Goal: Information Seeking & Learning: Learn about a topic

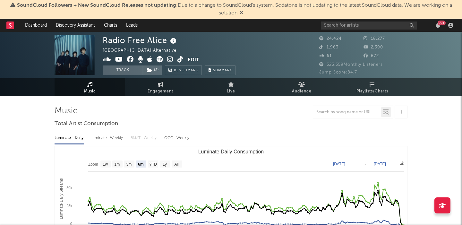
select select "6m"
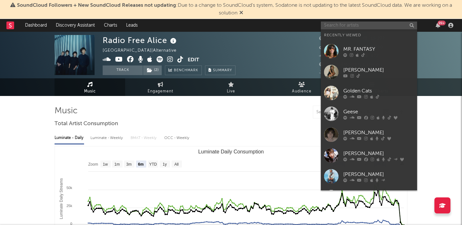
click at [354, 28] on input "text" at bounding box center [368, 25] width 96 height 8
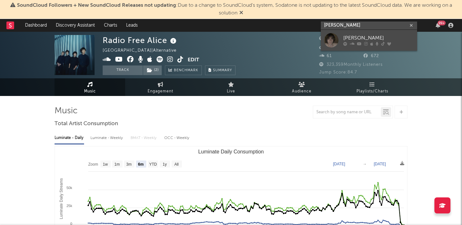
type input "[PERSON_NAME]"
click at [358, 39] on div "[PERSON_NAME]" at bounding box center [378, 38] width 71 height 8
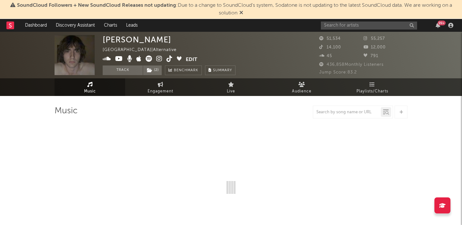
select select "6m"
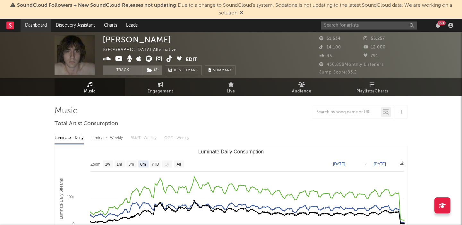
click at [34, 30] on link "Dashboard" at bounding box center [36, 25] width 31 height 13
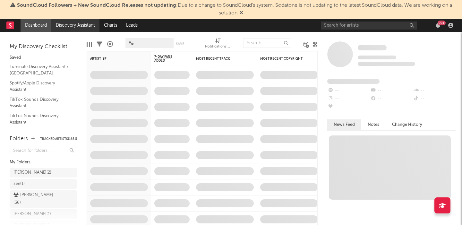
click at [93, 25] on link "Discovery Assistant" at bounding box center [75, 25] width 48 height 13
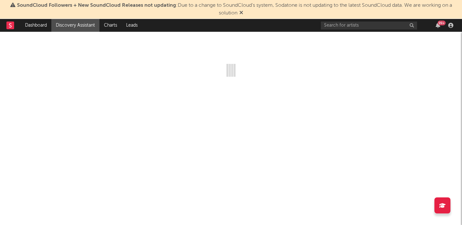
click at [241, 13] on icon at bounding box center [241, 12] width 4 height 5
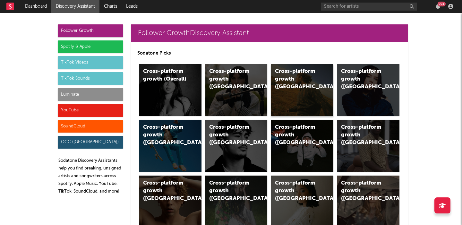
click at [295, 91] on div "Cross-platform growth (US)" at bounding box center [302, 90] width 62 height 52
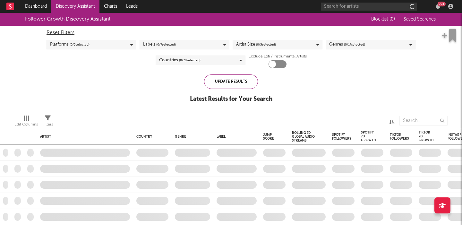
checkbox input "true"
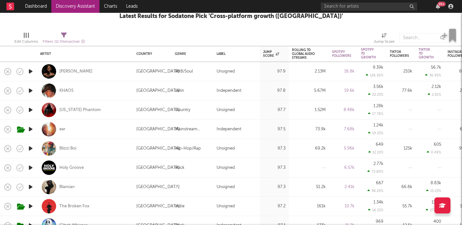
click at [121, 132] on div "ear" at bounding box center [85, 129] width 90 height 19
select select "1w"
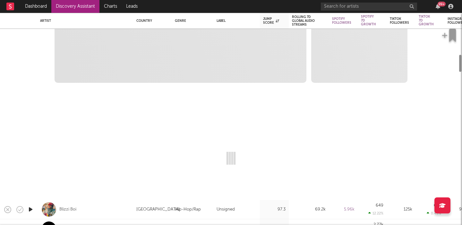
select select "1w"
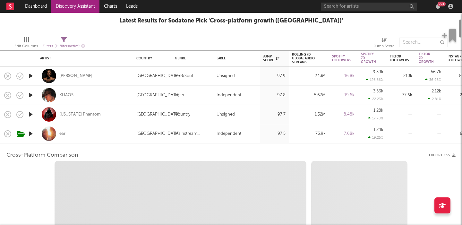
click at [106, 78] on div "Xania Monet" at bounding box center [85, 75] width 90 height 19
select select "1w"
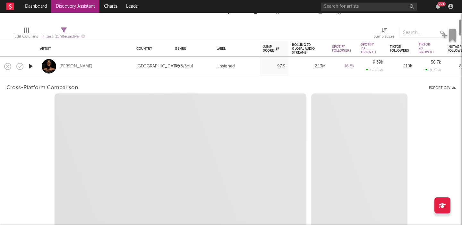
select select "1w"
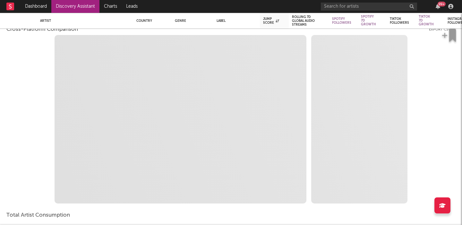
select select "1m"
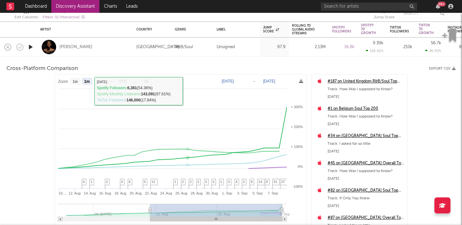
click at [135, 52] on div "United States" at bounding box center [152, 46] width 38 height 19
select select "1m"
select select "1w"
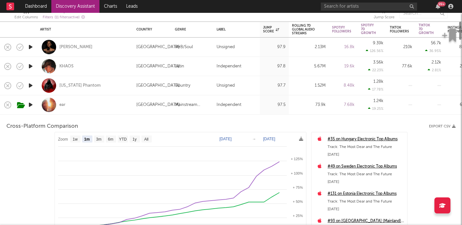
click at [124, 107] on div "ear" at bounding box center [85, 104] width 90 height 19
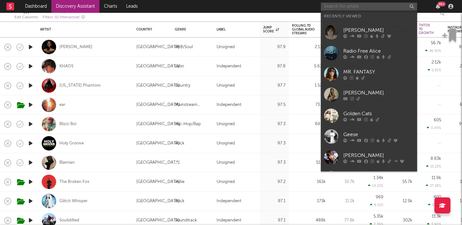
click at [348, 3] on input "text" at bounding box center [368, 7] width 96 height 8
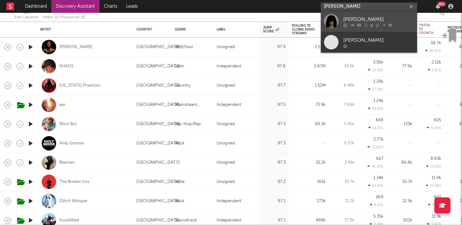
type input "jessie murp"
click at [351, 14] on link "Jessie Murph" at bounding box center [368, 21] width 96 height 21
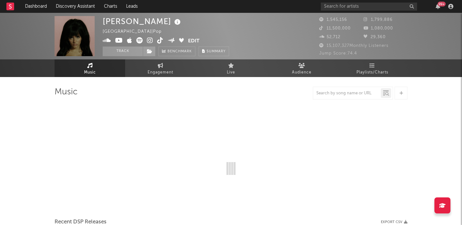
select select "6m"
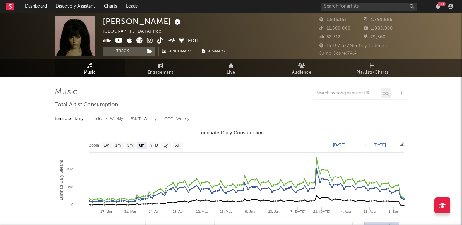
select select "6m"
click at [158, 40] on icon at bounding box center [160, 40] width 6 height 6
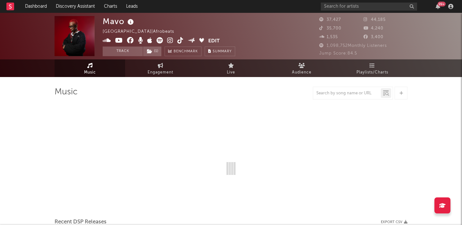
select select "1w"
